Goal: Task Accomplishment & Management: Complete application form

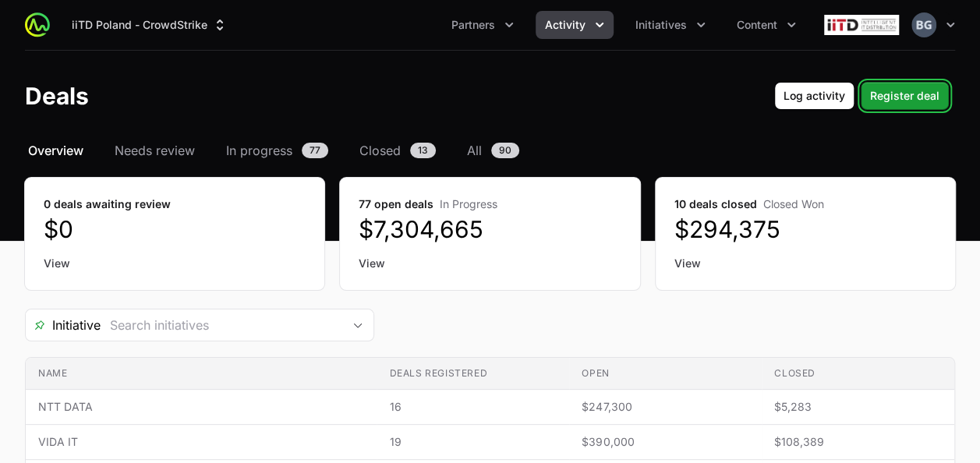
click at [891, 99] on span "Register deal" at bounding box center [904, 95] width 69 height 19
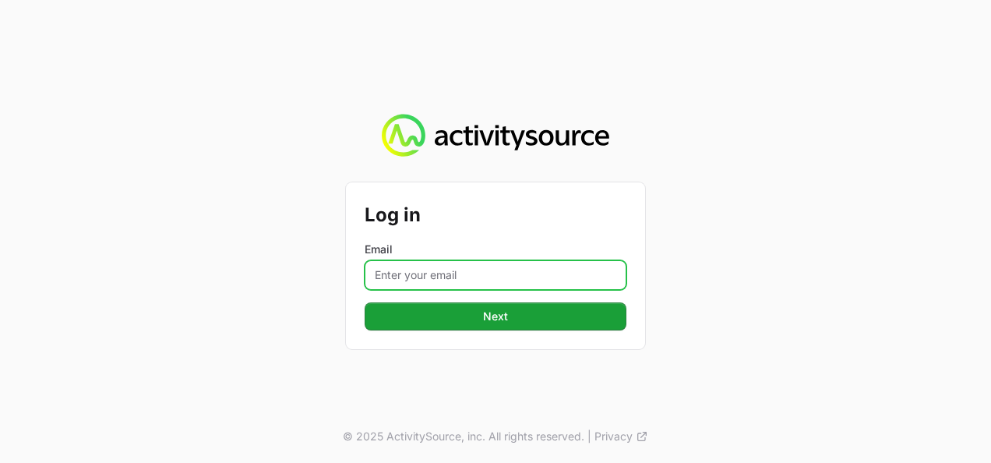
click at [474, 282] on input "Email" at bounding box center [496, 275] width 262 height 30
type input "[PERSON_NAME][EMAIL_ADDRESS][DOMAIN_NAME]"
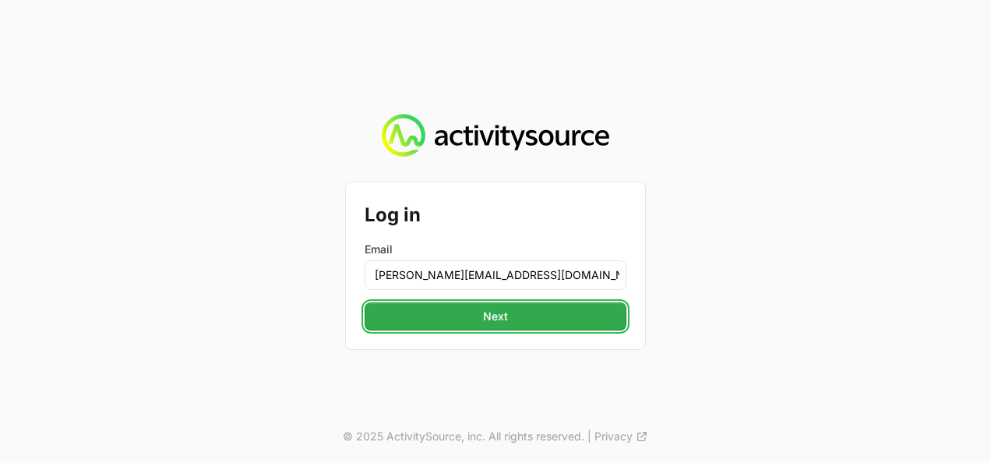
click at [511, 313] on span "Next" at bounding box center [495, 316] width 243 height 19
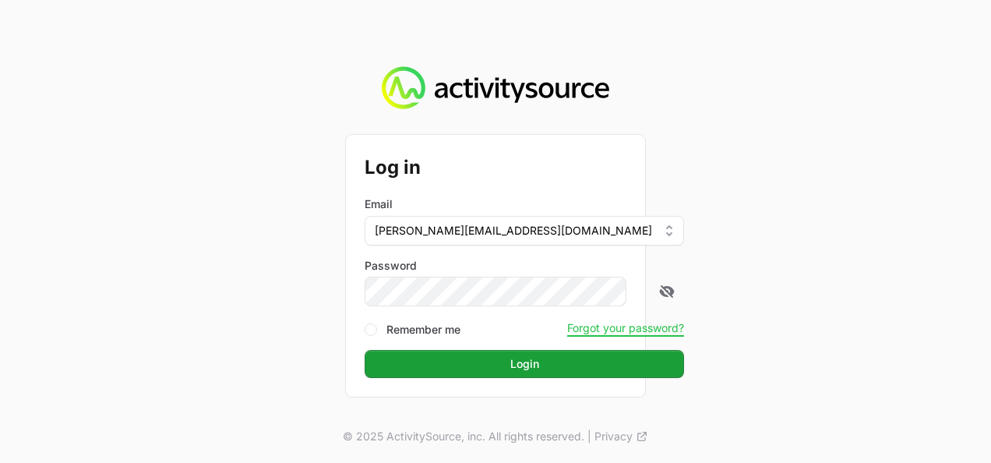
click at [365, 350] on button "Login Login" at bounding box center [524, 364] width 319 height 28
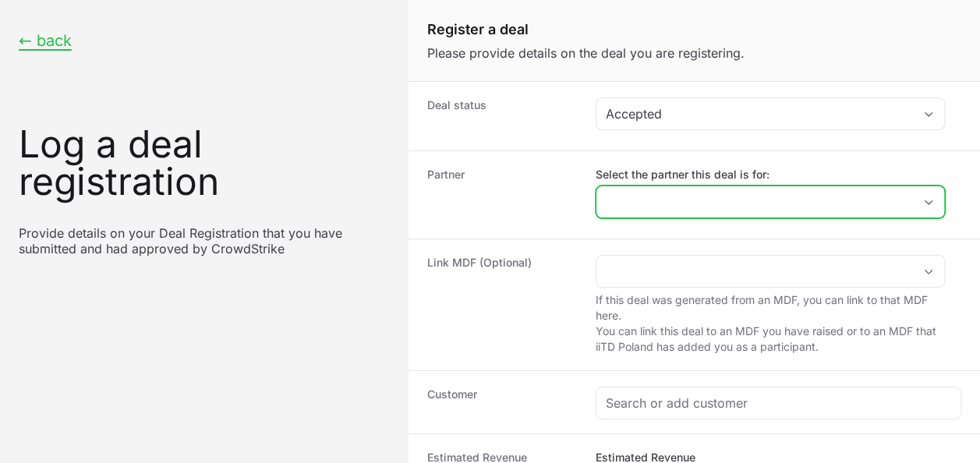
click at [671, 195] on input "Select the partner this deal is for:" at bounding box center [754, 201] width 316 height 31
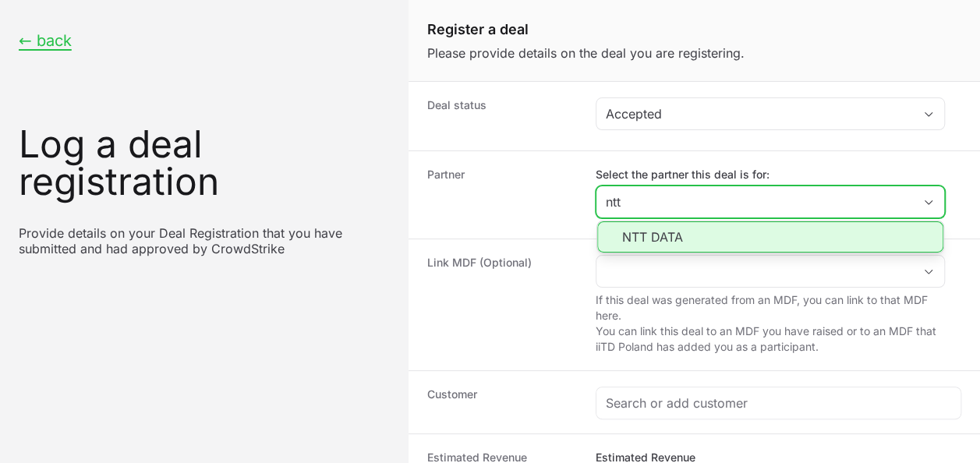
click at [663, 223] on li "NTT DATA" at bounding box center [770, 236] width 346 height 31
type input "NTT DATA"
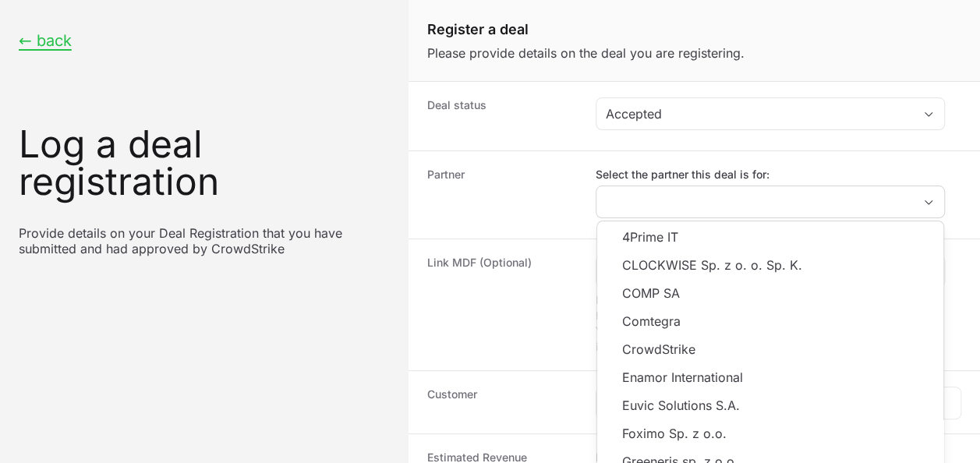
type input "NTT DATA"
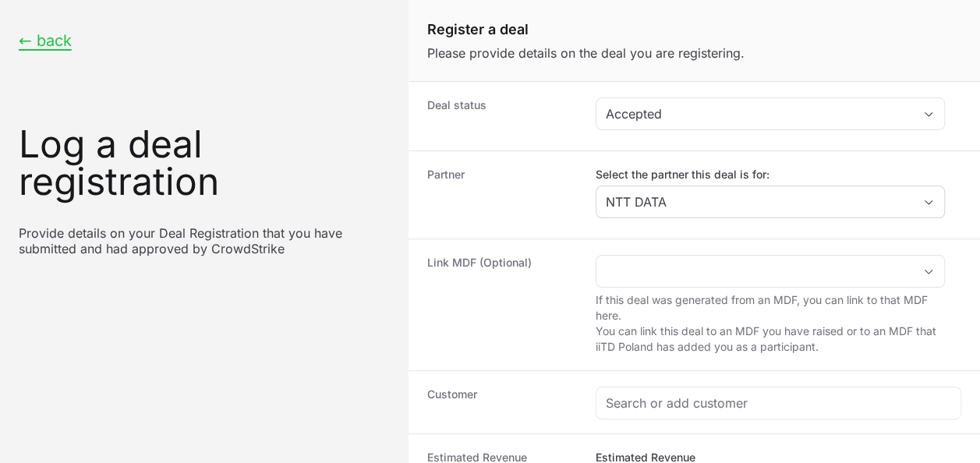
click at [553, 180] on dt "Partner" at bounding box center [502, 195] width 150 height 56
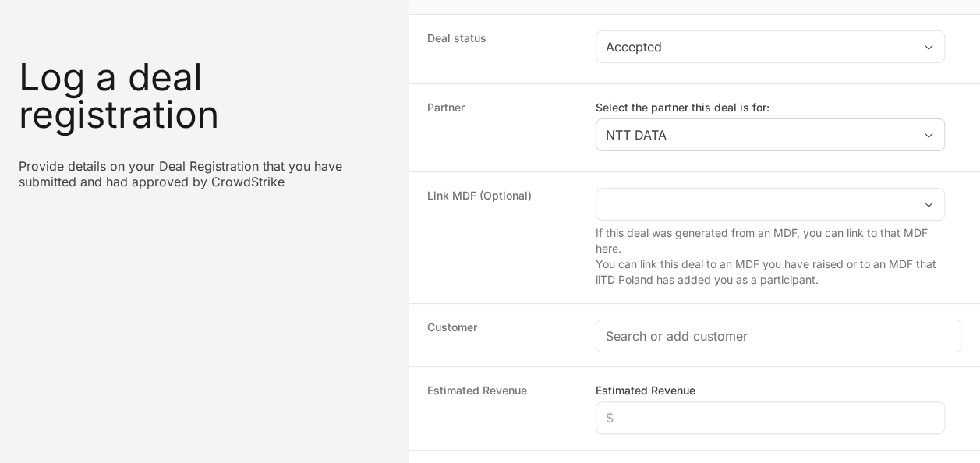
scroll to position [156, 0]
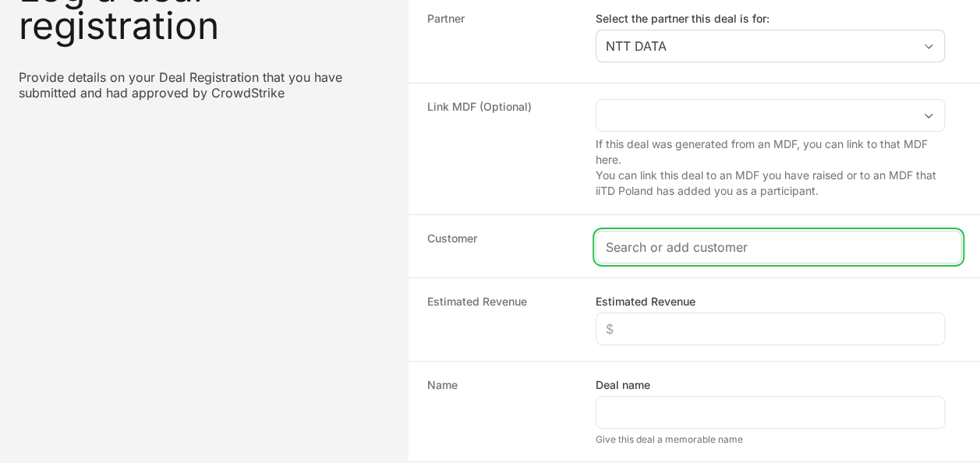
click at [620, 246] on input "Create activity form" at bounding box center [777, 247] width 345 height 19
paste input "Equitin Advisors Sp. z o.o"
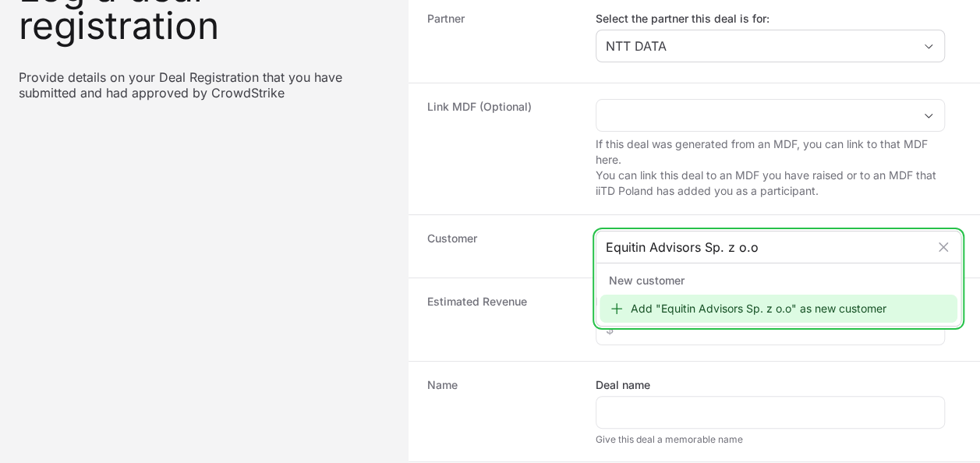
type input "Equitin Advisors Sp. z o.o"
click at [672, 305] on div "Add "Equitin Advisors Sp. z o.o" as new customer" at bounding box center [778, 309] width 358 height 28
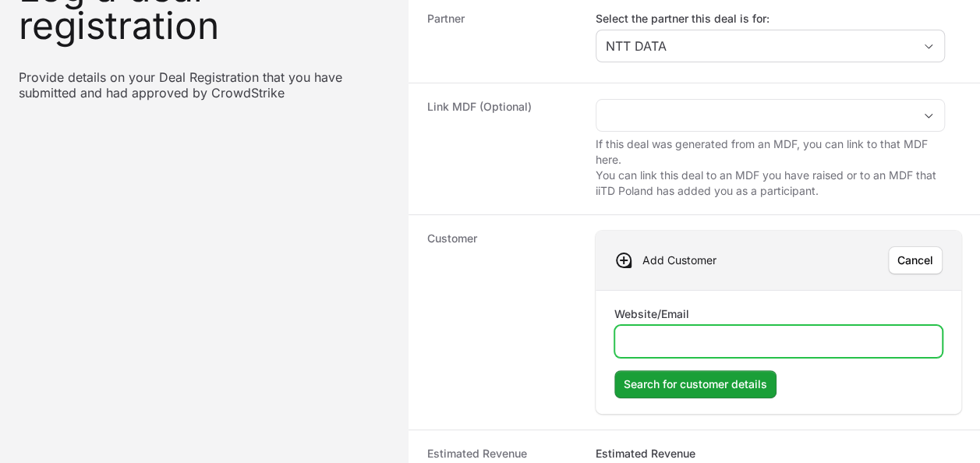
click at [742, 341] on input "Website/Email" at bounding box center [778, 341] width 308 height 19
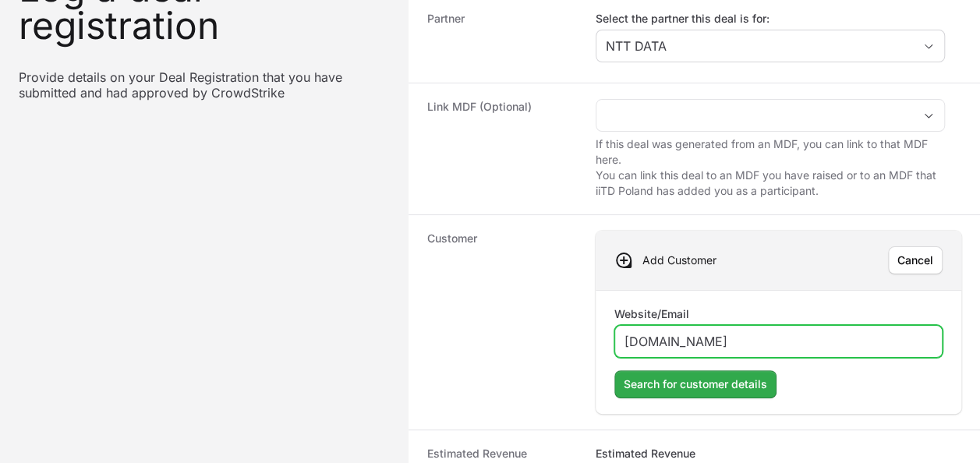
type input "[DOMAIN_NAME]"
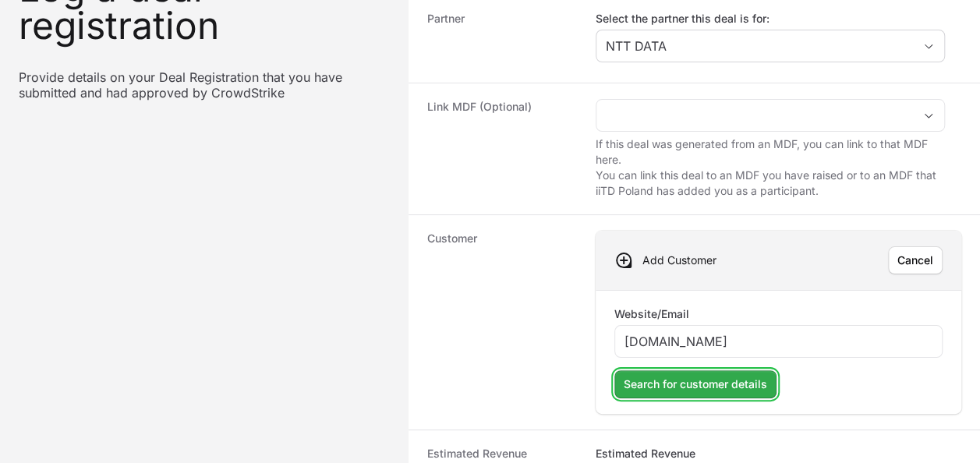
click at [743, 381] on span "Search for customer details" at bounding box center [694, 384] width 143 height 19
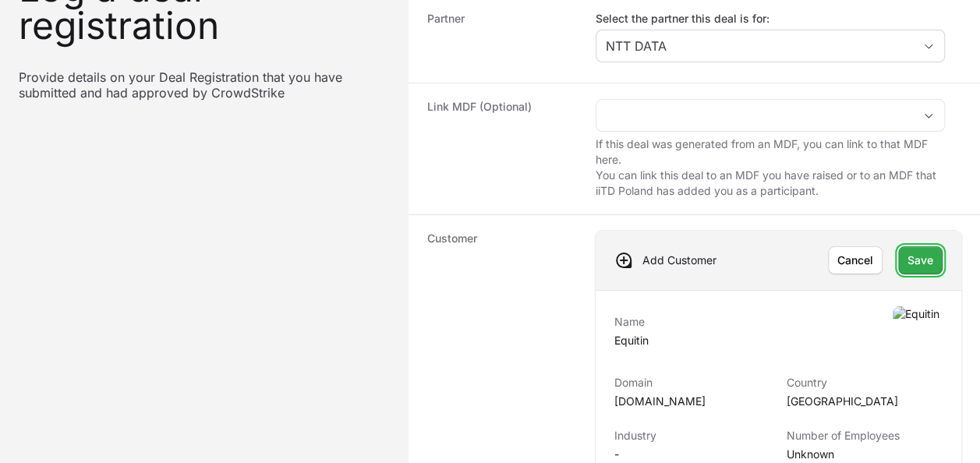
click at [927, 256] on span "Save" at bounding box center [920, 260] width 26 height 19
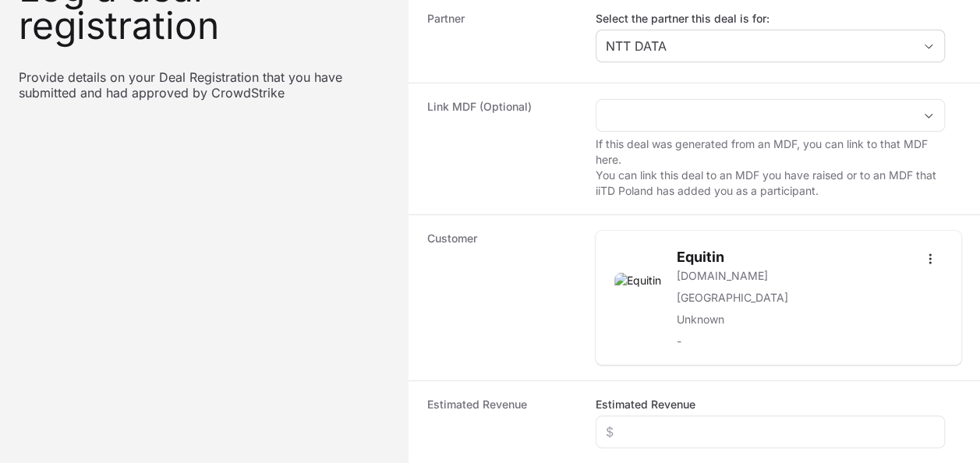
scroll to position [312, 0]
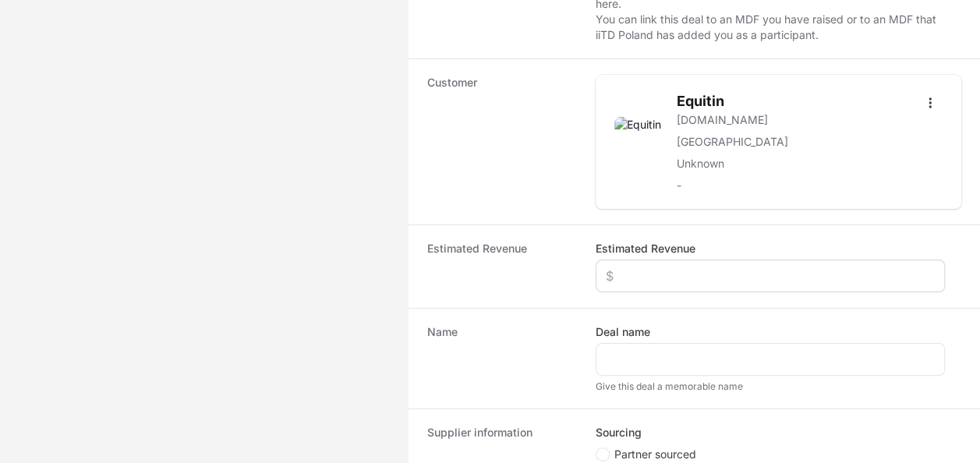
click at [658, 259] on div "Create activity form" at bounding box center [769, 275] width 349 height 33
click at [676, 283] on div "Create activity form" at bounding box center [769, 275] width 349 height 33
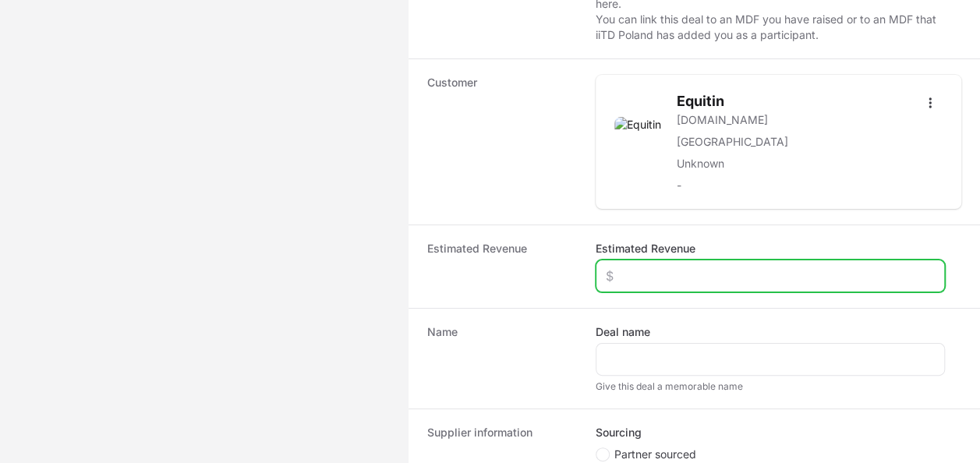
click at [676, 276] on input "Estimated Revenue" at bounding box center [769, 276] width 329 height 19
type input "$15,000"
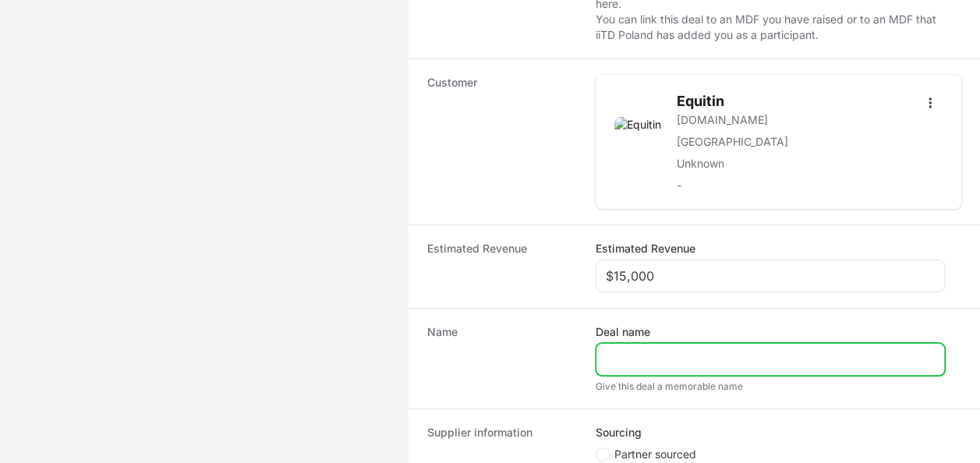
click at [687, 351] on input "Deal name" at bounding box center [769, 359] width 329 height 19
drag, startPoint x: 616, startPoint y: 352, endPoint x: 602, endPoint y: 354, distance: 14.9
click at [593, 352] on div "Name Deal name WQUITI Give this deal a memorable name" at bounding box center [693, 358] width 571 height 101
click at [662, 358] on input "EQUITI" at bounding box center [769, 359] width 329 height 19
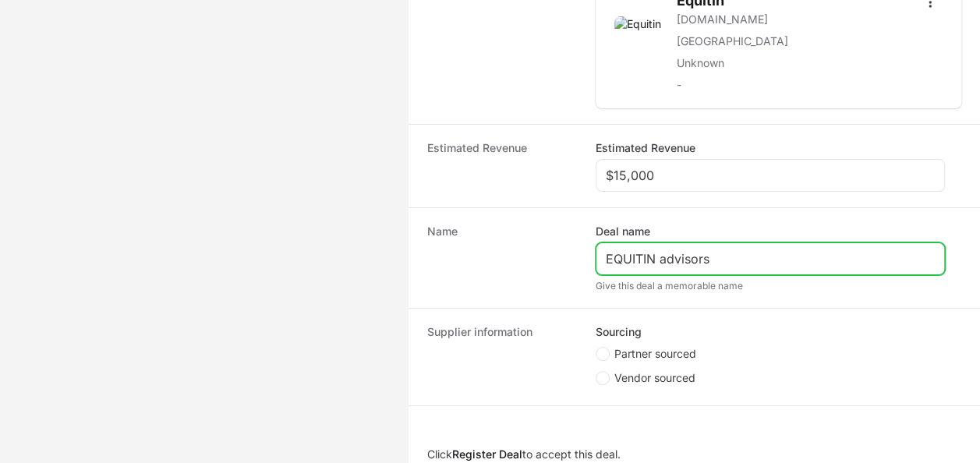
scroll to position [460, 0]
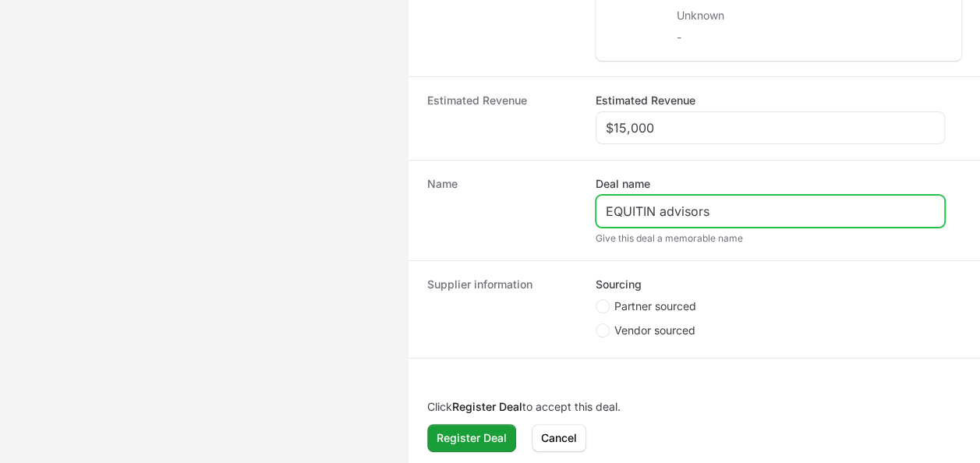
type input "EQUITIN advisors"
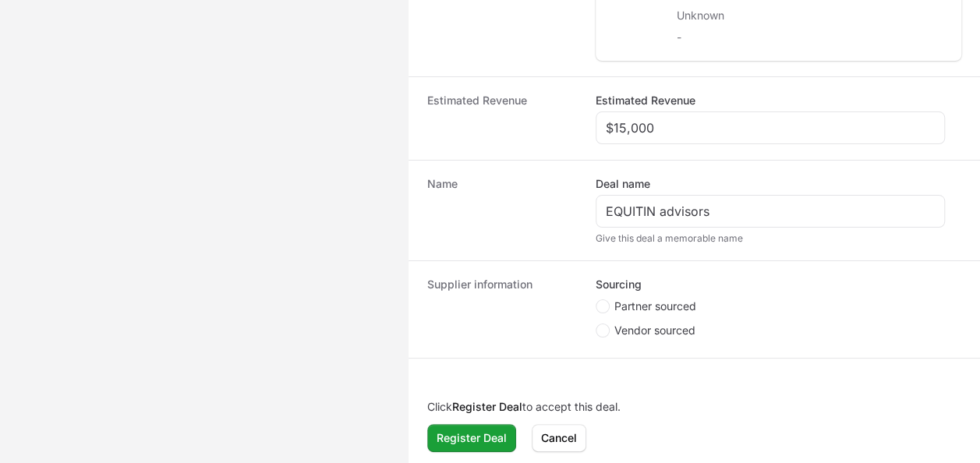
click at [689, 312] on li "Partner sourced" at bounding box center [769, 307] width 349 height 19
click at [683, 307] on span "Partner sourced" at bounding box center [655, 306] width 82 height 16
click at [597, 301] on input "Partner sourced" at bounding box center [596, 300] width 2 height 2
radio input "true"
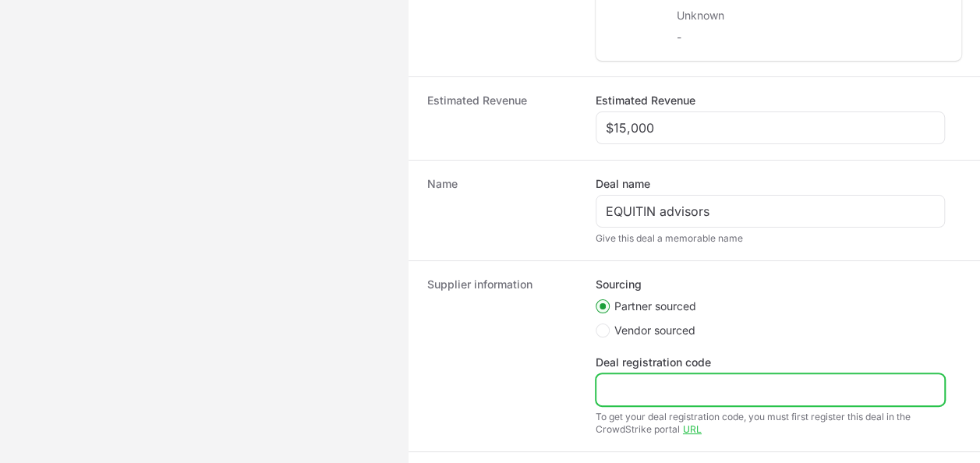
click at [643, 383] on input "Deal registration code" at bounding box center [769, 389] width 329 height 19
paste input "DR-b206c429"
drag, startPoint x: 623, startPoint y: 383, endPoint x: 506, endPoint y: 418, distance: 122.8
click at [519, 395] on div "Supplier information Sourcing Partner sourced Vendor sourced Deal registration …" at bounding box center [693, 355] width 571 height 191
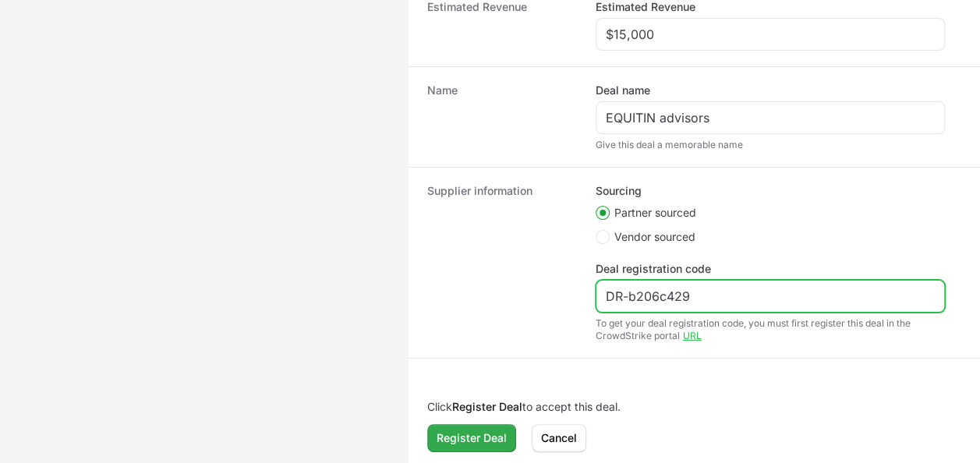
type input "DR-b206c429"
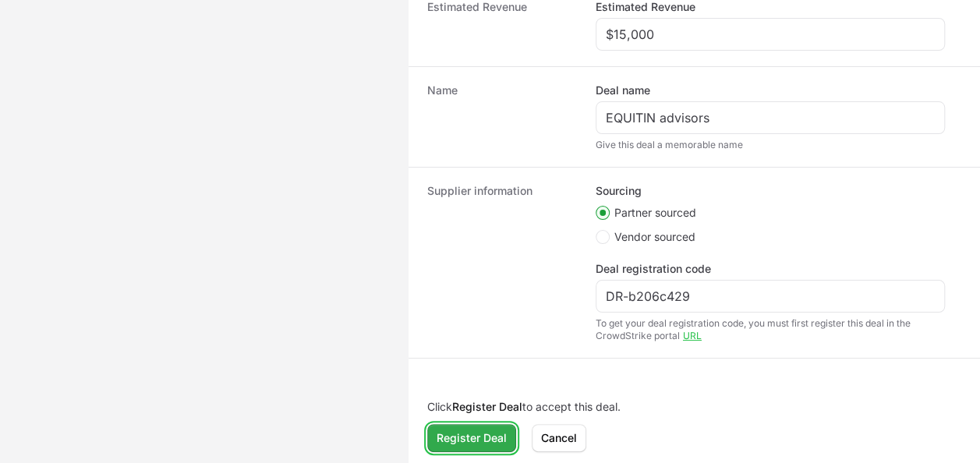
click at [437, 429] on span "Register Deal" at bounding box center [471, 438] width 70 height 19
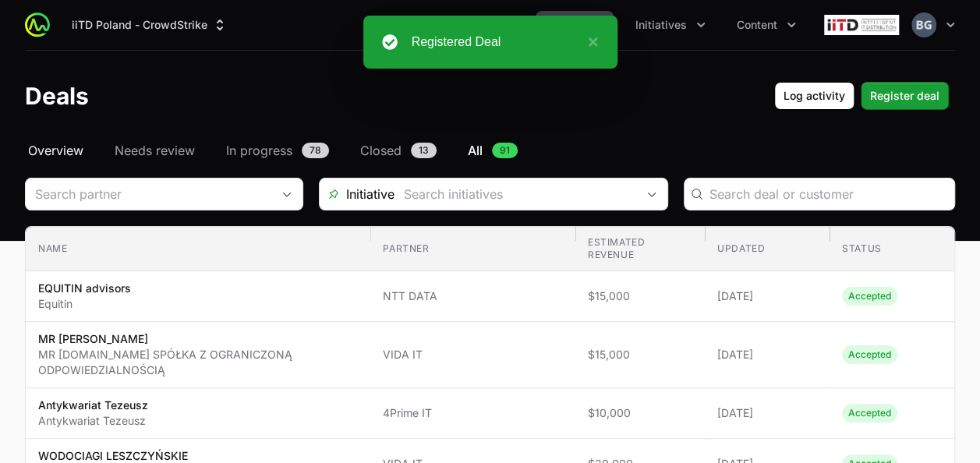
click at [55, 157] on span "Overview" at bounding box center [55, 150] width 55 height 19
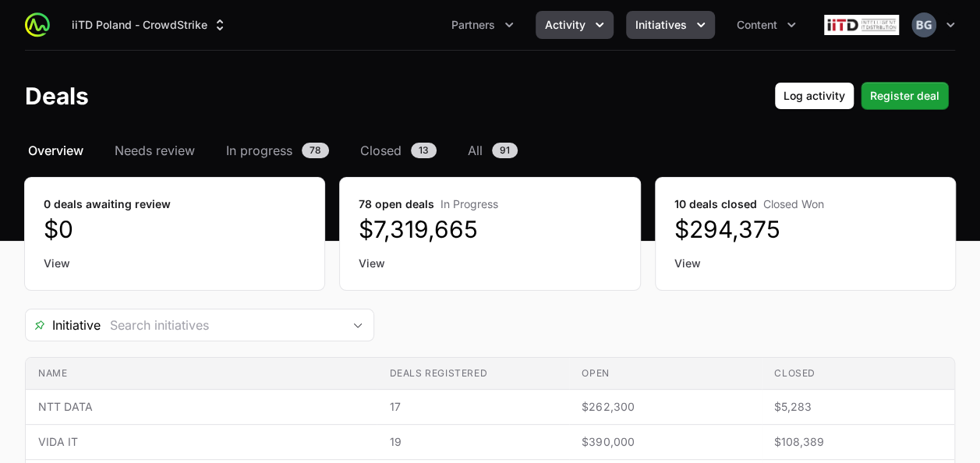
click at [665, 34] on button "Initiatives" at bounding box center [670, 25] width 89 height 28
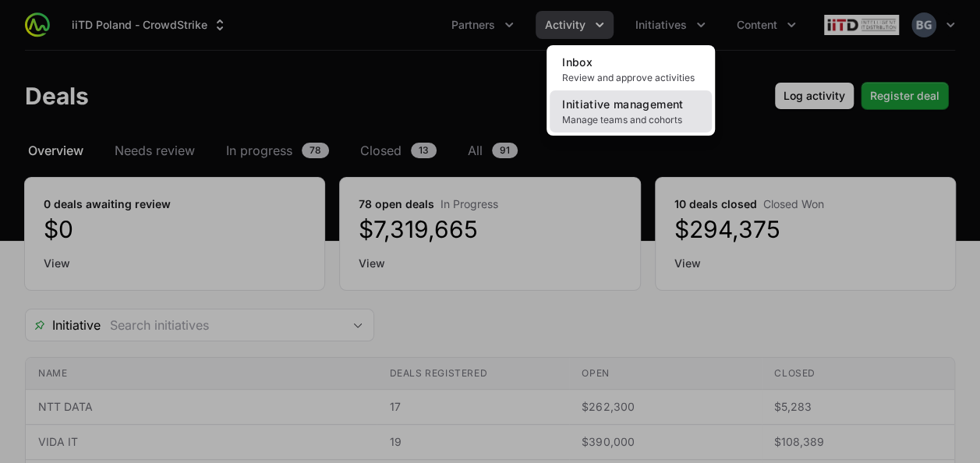
click at [658, 123] on span "Manage teams and cohorts" at bounding box center [630, 120] width 137 height 12
